Goal: Task Accomplishment & Management: Manage account settings

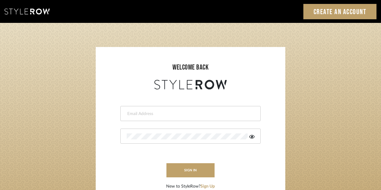
click at [208, 113] on input "email" at bounding box center [190, 114] width 126 height 6
type input "[EMAIL_ADDRESS][DOMAIN_NAME]"
click at [249, 137] on icon at bounding box center [251, 136] width 5 height 5
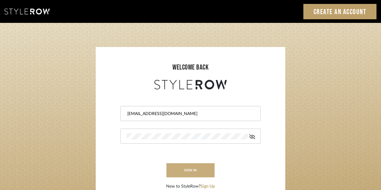
click at [193, 169] on button "sign in" at bounding box center [191, 170] width 48 height 14
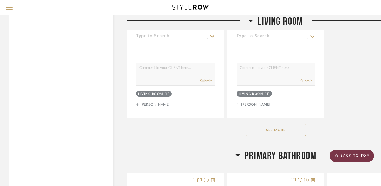
scroll to position [3951, 0]
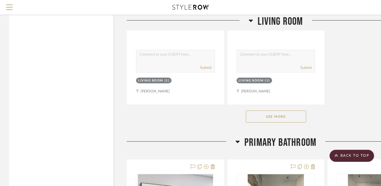
click at [282, 117] on button "See More" at bounding box center [276, 116] width 60 height 12
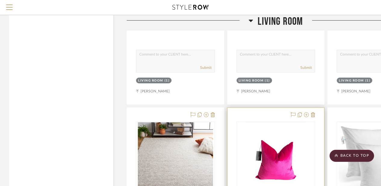
click at [285, 130] on img "0" at bounding box center [276, 159] width 68 height 75
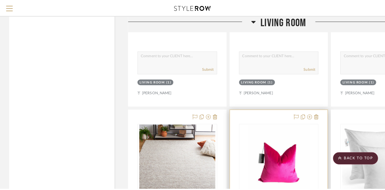
scroll to position [0, 0]
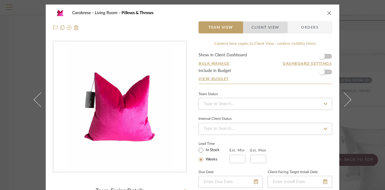
click at [271, 27] on span "Client View" at bounding box center [266, 27] width 28 height 12
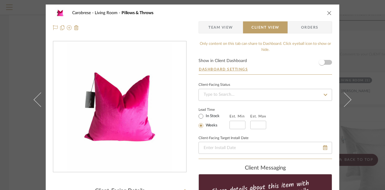
click at [210, 26] on span "Team View" at bounding box center [221, 27] width 25 height 12
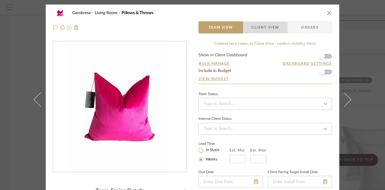
click at [268, 28] on span "Client View" at bounding box center [266, 27] width 28 height 12
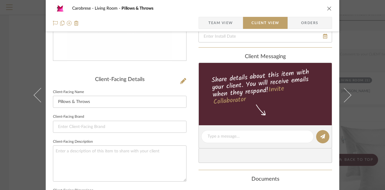
scroll to position [110, 0]
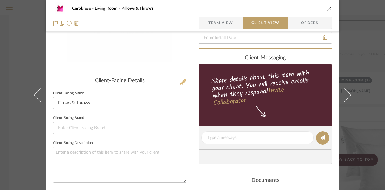
click at [181, 82] on icon at bounding box center [183, 82] width 6 height 6
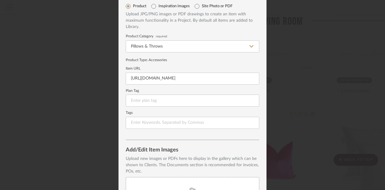
scroll to position [0, 0]
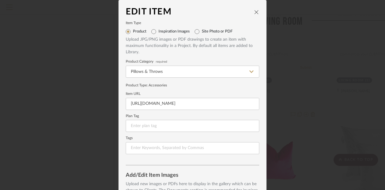
click at [254, 11] on icon "close" at bounding box center [256, 12] width 5 height 5
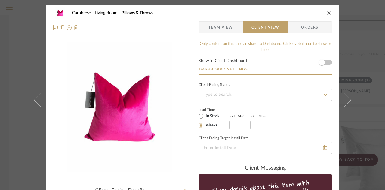
drag, startPoint x: 381, startPoint y: 36, endPoint x: 384, endPoint y: 52, distance: 15.9
click at [384, 52] on div "Carobrese Living Room Pillows & Throws Team View Client View Orders Client-Faci…" at bounding box center [192, 95] width 385 height 190
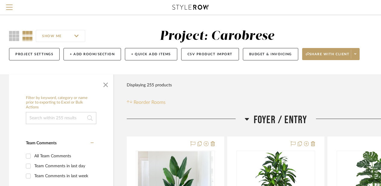
click at [139, 101] on span "Reorder Rooms" at bounding box center [150, 101] width 32 height 7
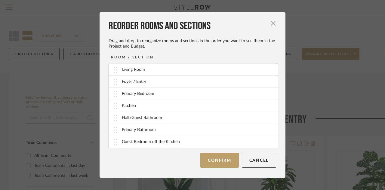
drag, startPoint x: 136, startPoint y: 118, endPoint x: 139, endPoint y: 70, distance: 47.7
drag, startPoint x: 144, startPoint y: 142, endPoint x: 147, endPoint y: 84, distance: 57.9
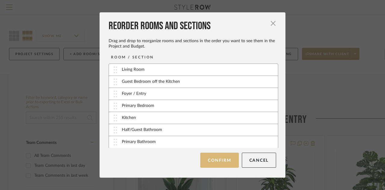
click at [217, 157] on button "Confirm" at bounding box center [220, 160] width 38 height 15
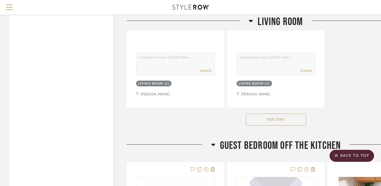
scroll to position [2172, 0]
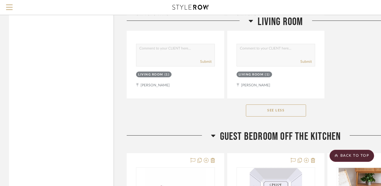
click at [281, 114] on button "See Less" at bounding box center [276, 110] width 60 height 12
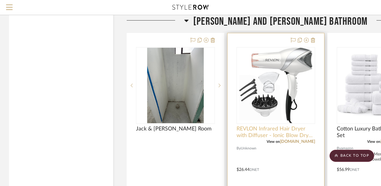
scroll to position [6061, 0]
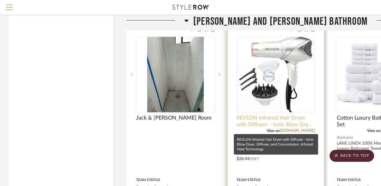
click at [270, 128] on span "REVLON Infrared Hair Dryer with Diffuser - Ionic Blow Dryer, Diffuser, and Conc…" at bounding box center [276, 120] width 79 height 13
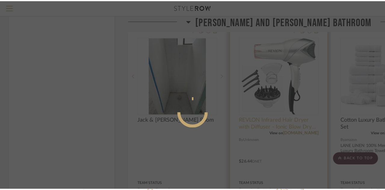
scroll to position [0, 0]
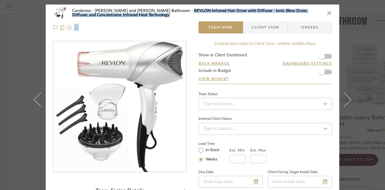
drag, startPoint x: 137, startPoint y: 11, endPoint x: 148, endPoint y: 27, distance: 18.9
click at [148, 27] on div "Carobrese Jack and Jill Bathroom REVLON Infrared Hair Dryer with Diffuser - Ion…" at bounding box center [193, 21] width 294 height 32
copy div "REVLON Infrared Hair Dryer with Diffuser - Ionic Blow Dryer, Diffuser, and Conc…"
